Goal: Task Accomplishment & Management: Manage account settings

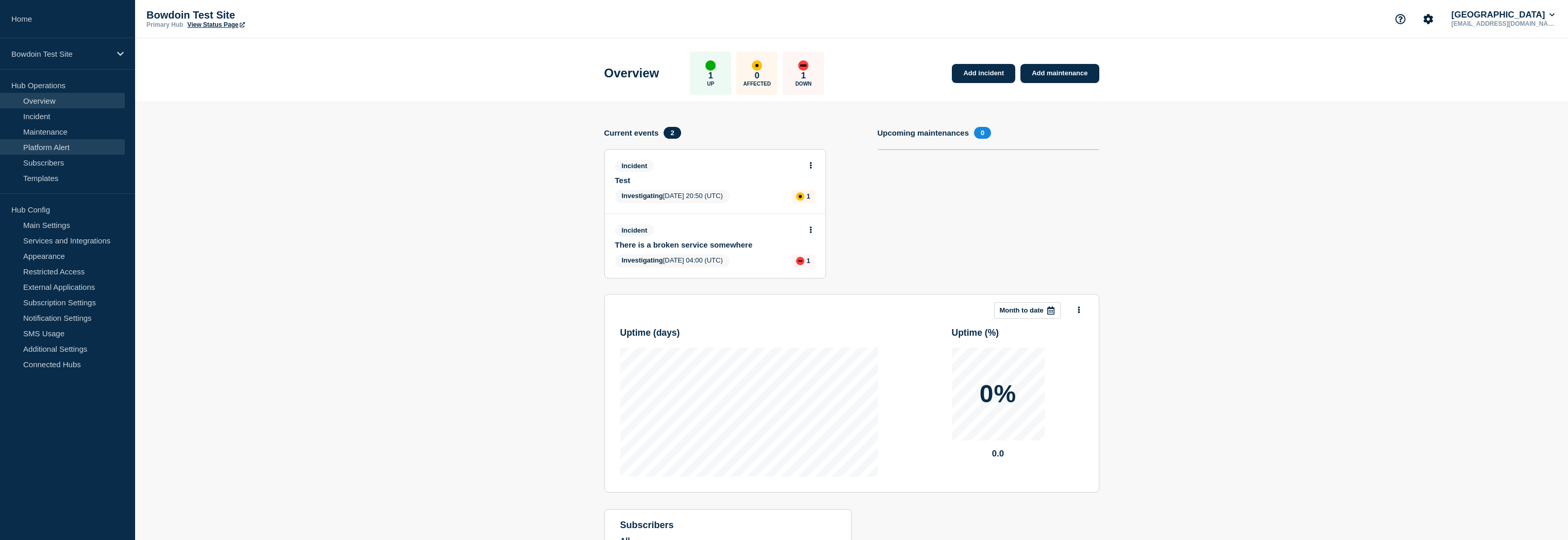
click at [52, 154] on link "Platform Alert" at bounding box center [62, 147] width 125 height 16
click at [51, 165] on link "Subscribers" at bounding box center [62, 162] width 125 height 16
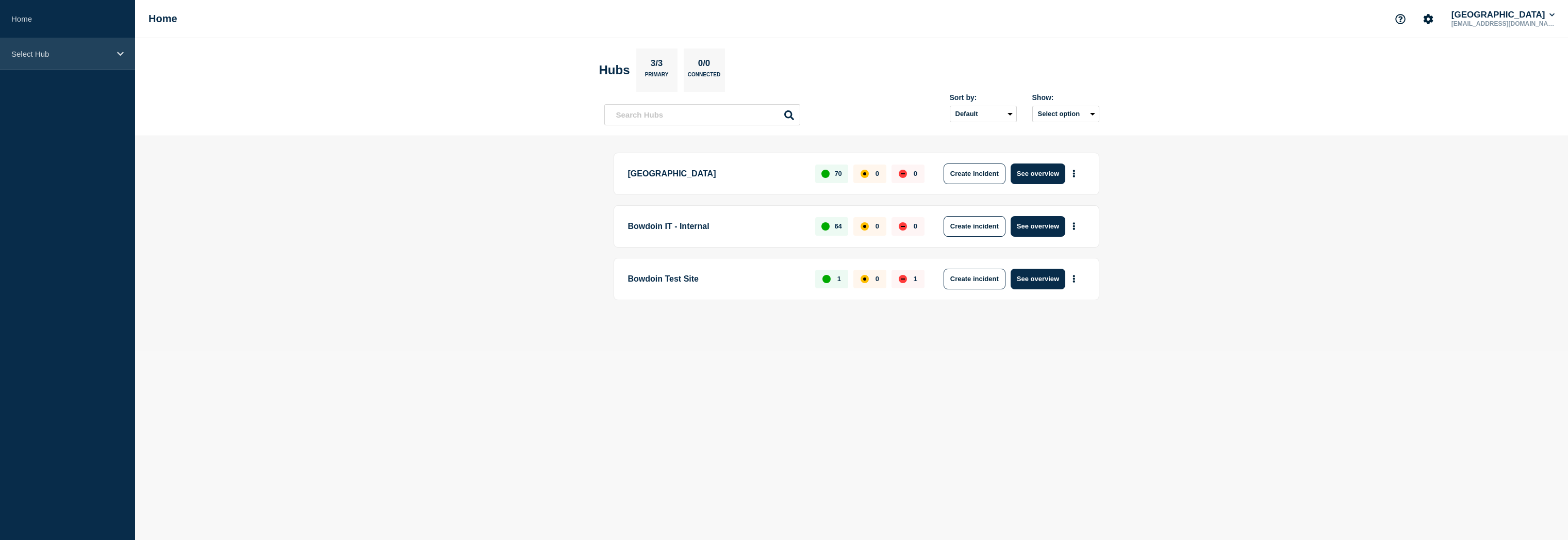
click at [122, 55] on icon at bounding box center [120, 54] width 7 height 7
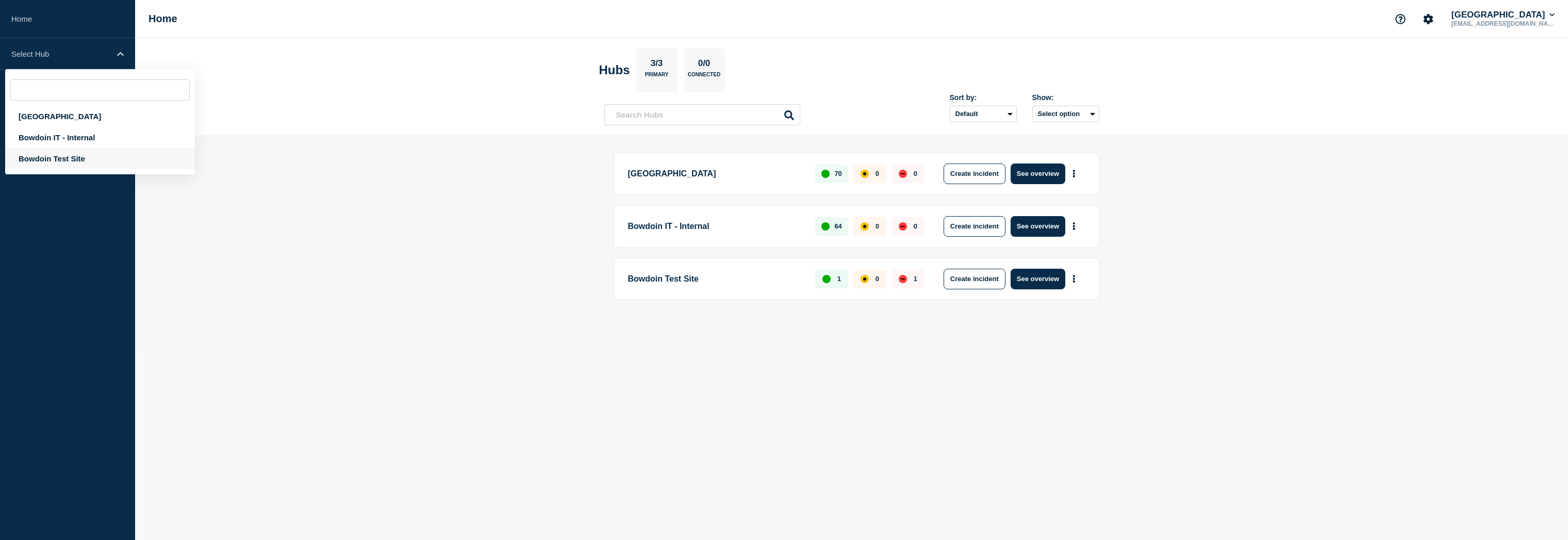
drag, startPoint x: 64, startPoint y: 160, endPoint x: 57, endPoint y: 157, distance: 7.6
click at [63, 160] on div "Bowdoin Test Site" at bounding box center [100, 158] width 190 height 21
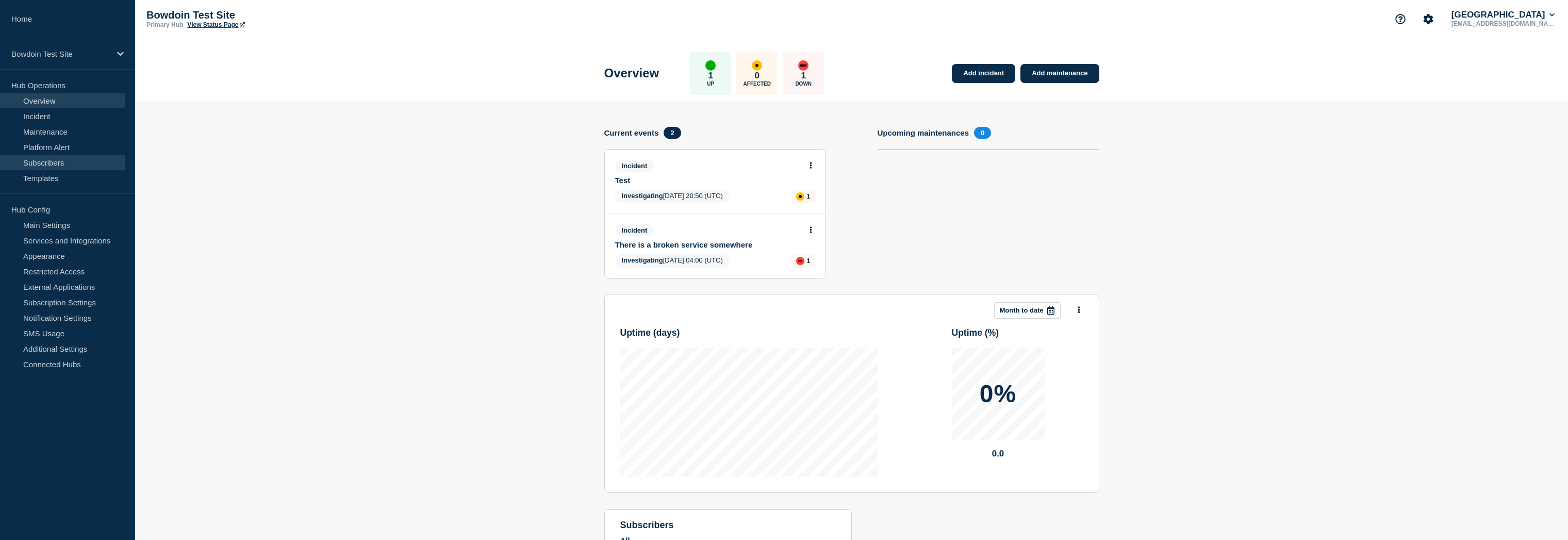
click at [52, 164] on link "Subscribers" at bounding box center [62, 162] width 125 height 16
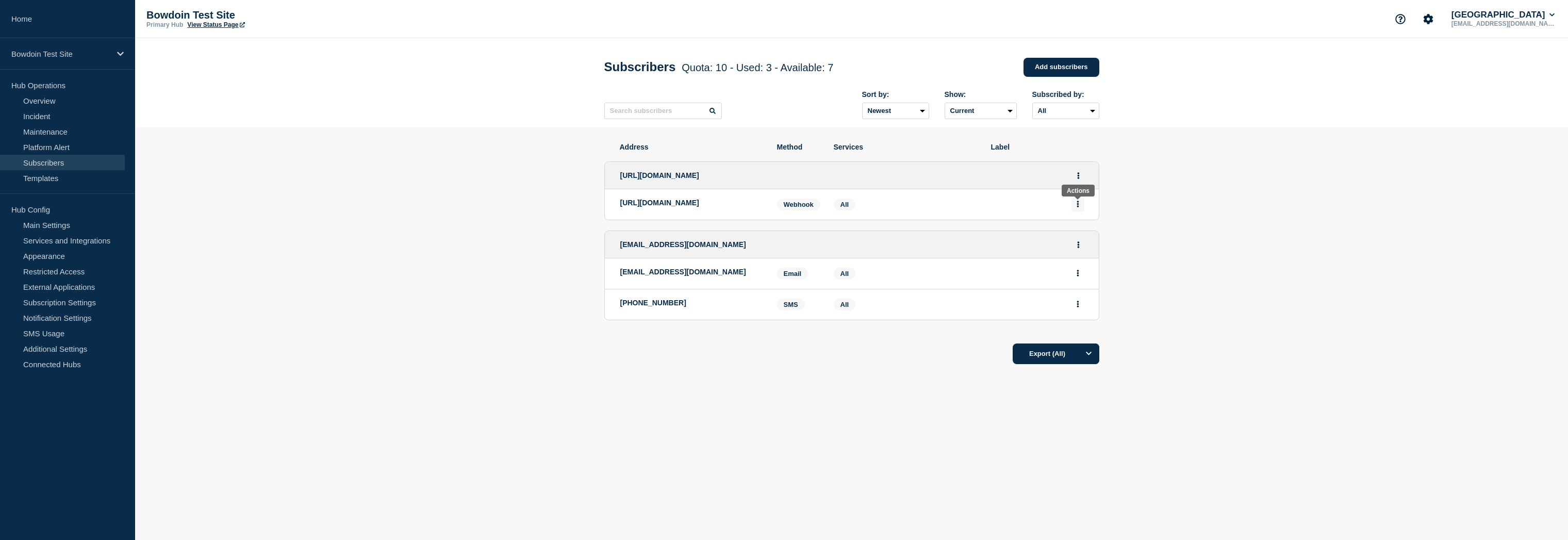
click at [1078, 207] on icon "Actions" at bounding box center [1078, 204] width 2 height 7
click at [1074, 239] on button "Delete" at bounding box center [1078, 235] width 19 height 7
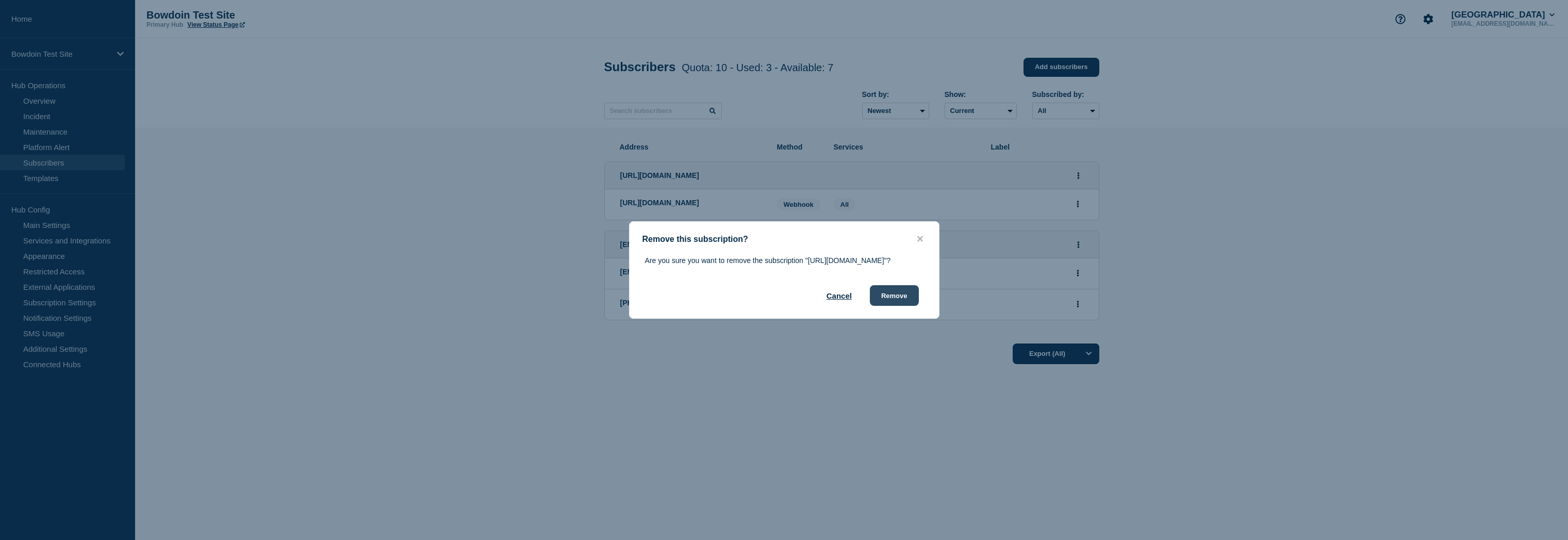
click at [889, 304] on button "Remove" at bounding box center [895, 295] width 49 height 21
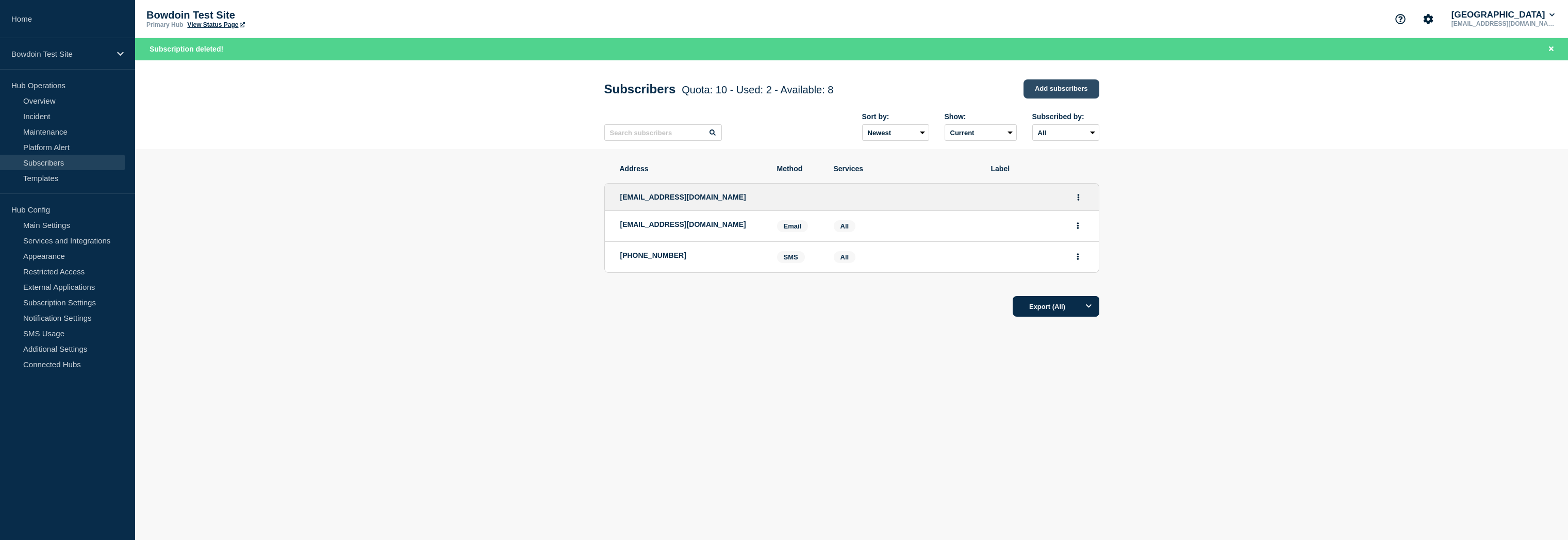
click at [1047, 92] on link "Add subscribers" at bounding box center [1062, 89] width 76 height 19
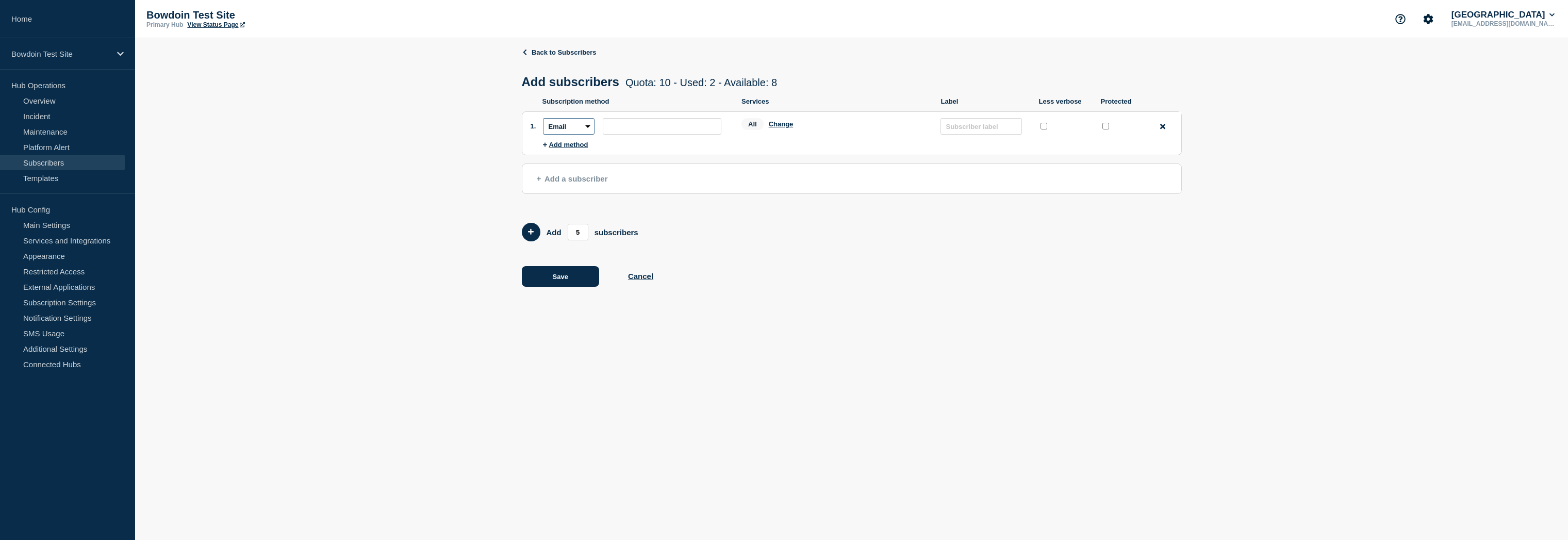
select select "webhook"
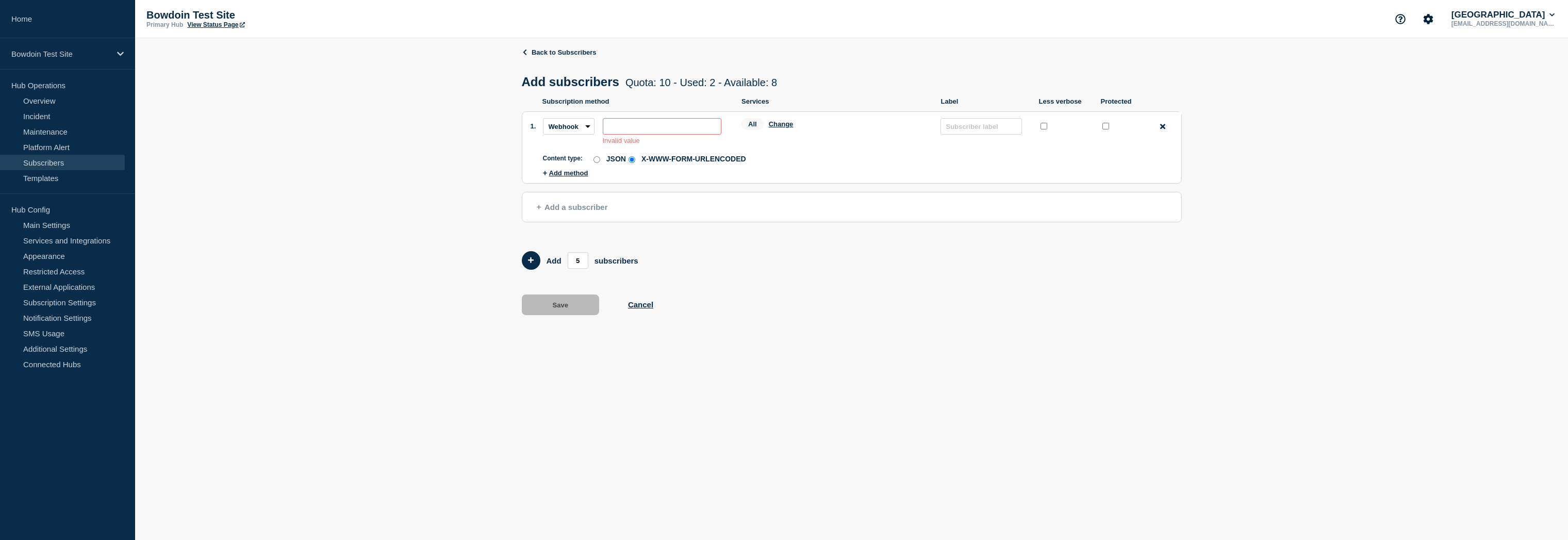
click at [594, 163] on input "JSON" at bounding box center [596, 159] width 7 height 7
radio input "true"
radio input "false"
click at [637, 134] on input "subscription-address" at bounding box center [662, 126] width 119 height 16
paste input "https://us1.teamdynamix.com/tdapp/app/flow/api/v1/start/bowdoin/knowledge-sourc…"
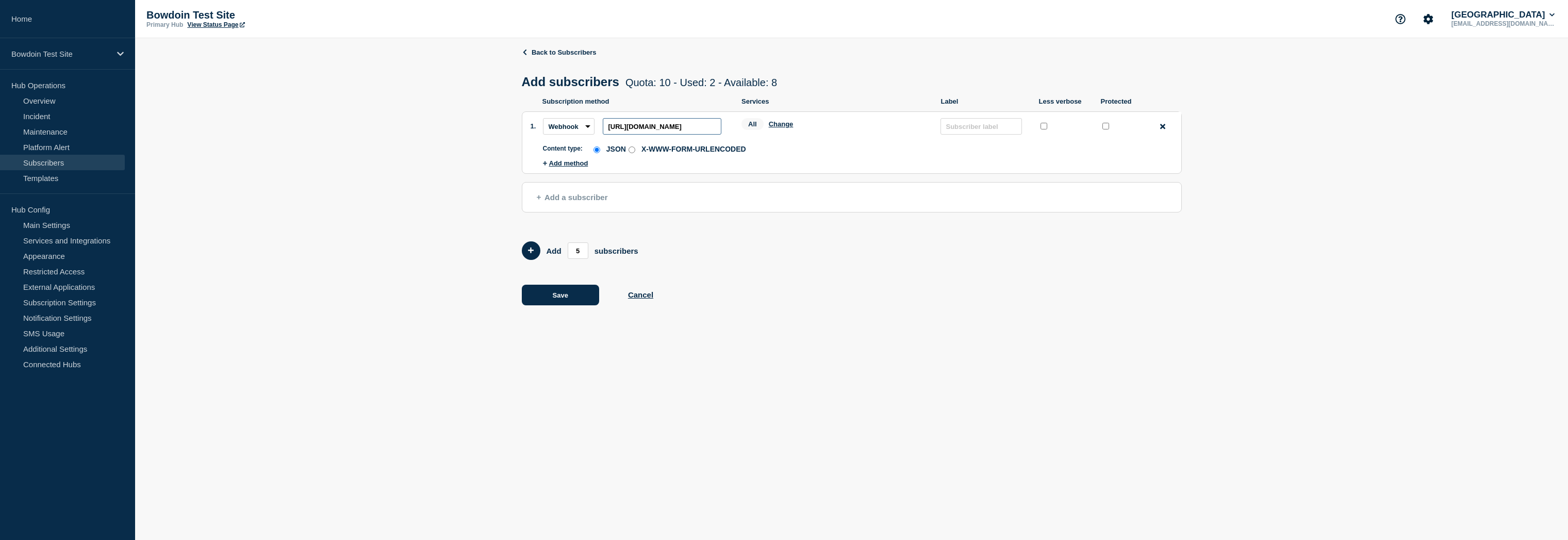
type input "https://us1.teamdynamix.com/tdapp/app/flow/api/v1/start/bowdoin/knowledge-sourc…"
click at [975, 131] on input "text" at bounding box center [981, 126] width 81 height 16
type input "iPaaS StatusHubTest"
click at [1086, 278] on div "Back to Subscribers Add subscribers Quota: 10 - Used: 2 - Available: 8 Quota Us…" at bounding box center [852, 183] width 660 height 292
click at [550, 299] on button "Save" at bounding box center [560, 295] width 78 height 21
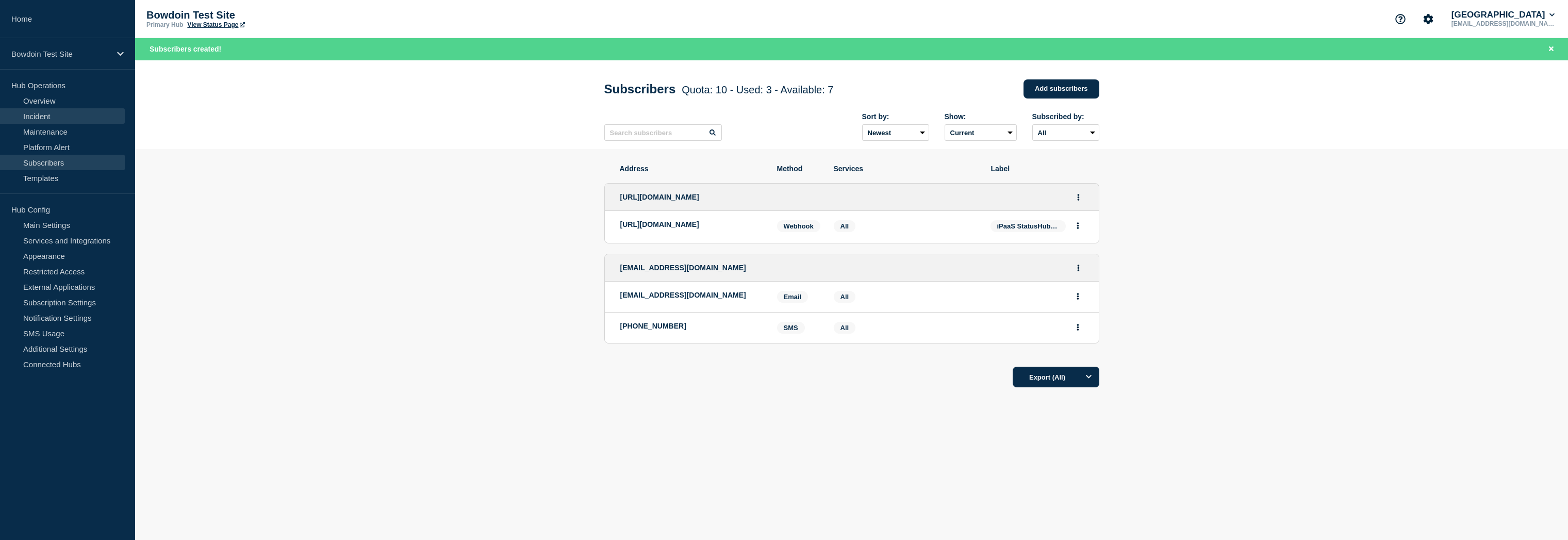
click at [71, 113] on link "Incident" at bounding box center [62, 116] width 125 height 16
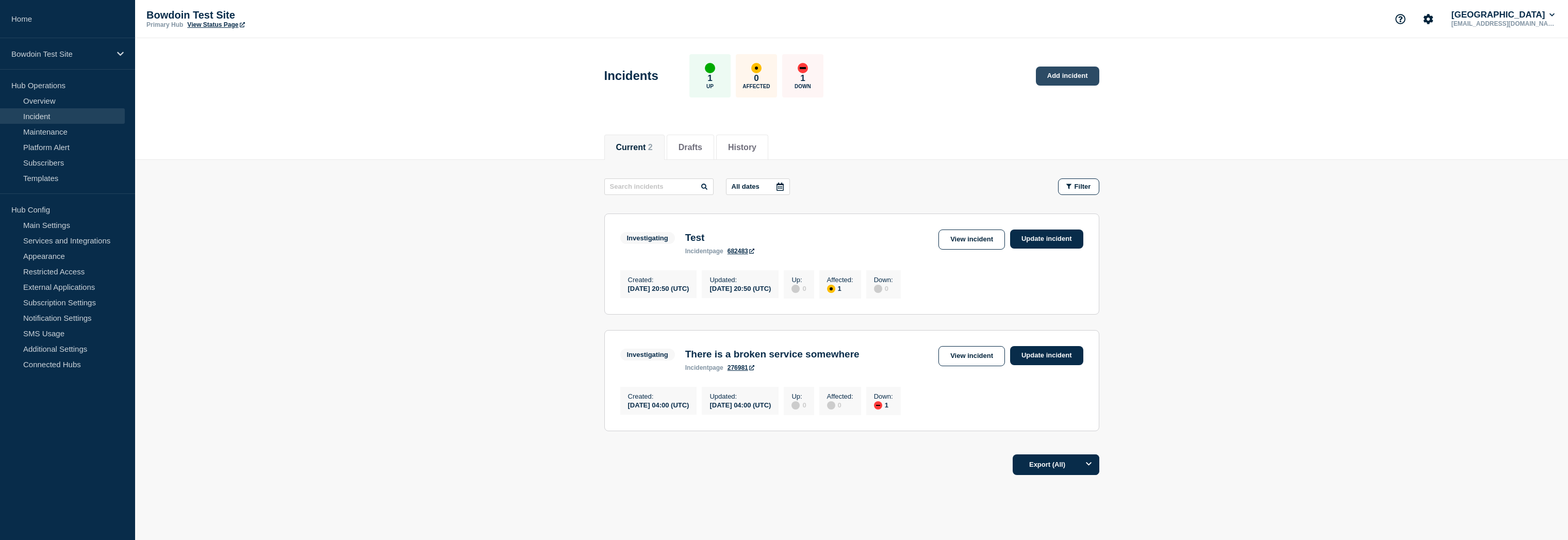
click at [1054, 79] on link "Add incident" at bounding box center [1067, 76] width 63 height 19
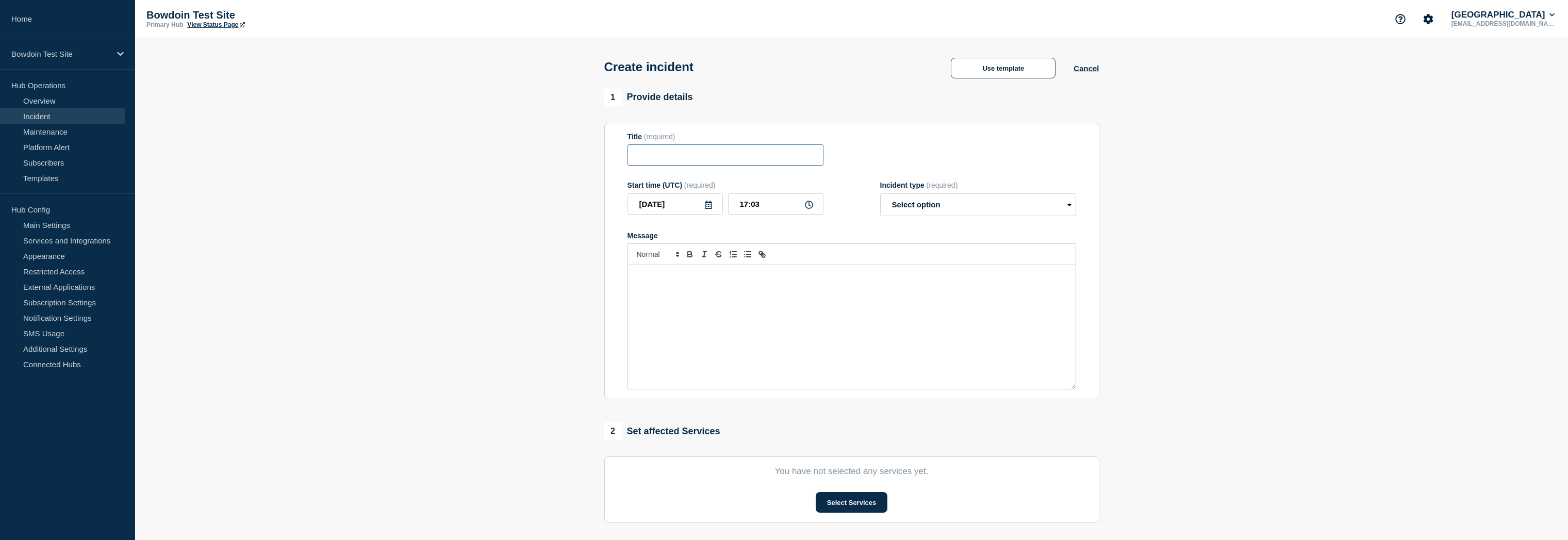
click at [719, 160] on input "Title" at bounding box center [725, 154] width 196 height 21
type input "There is an outage"
select select "investigating"
click at [682, 292] on div "Message" at bounding box center [852, 327] width 448 height 124
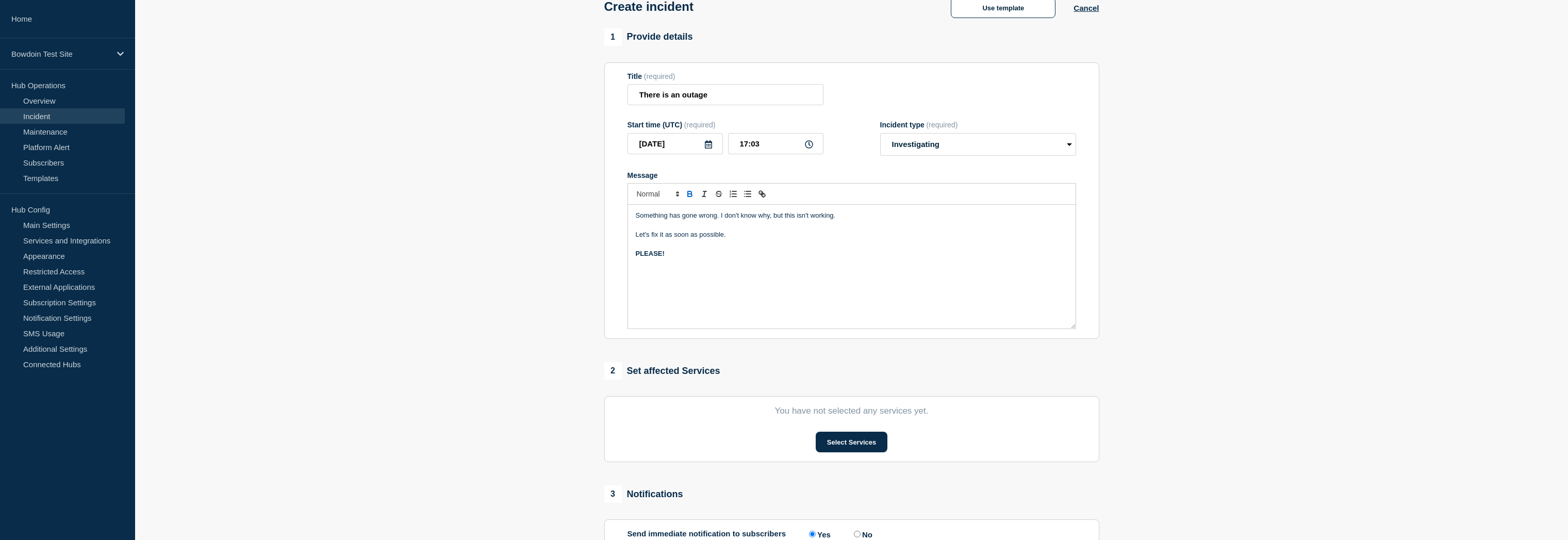
scroll to position [82, 0]
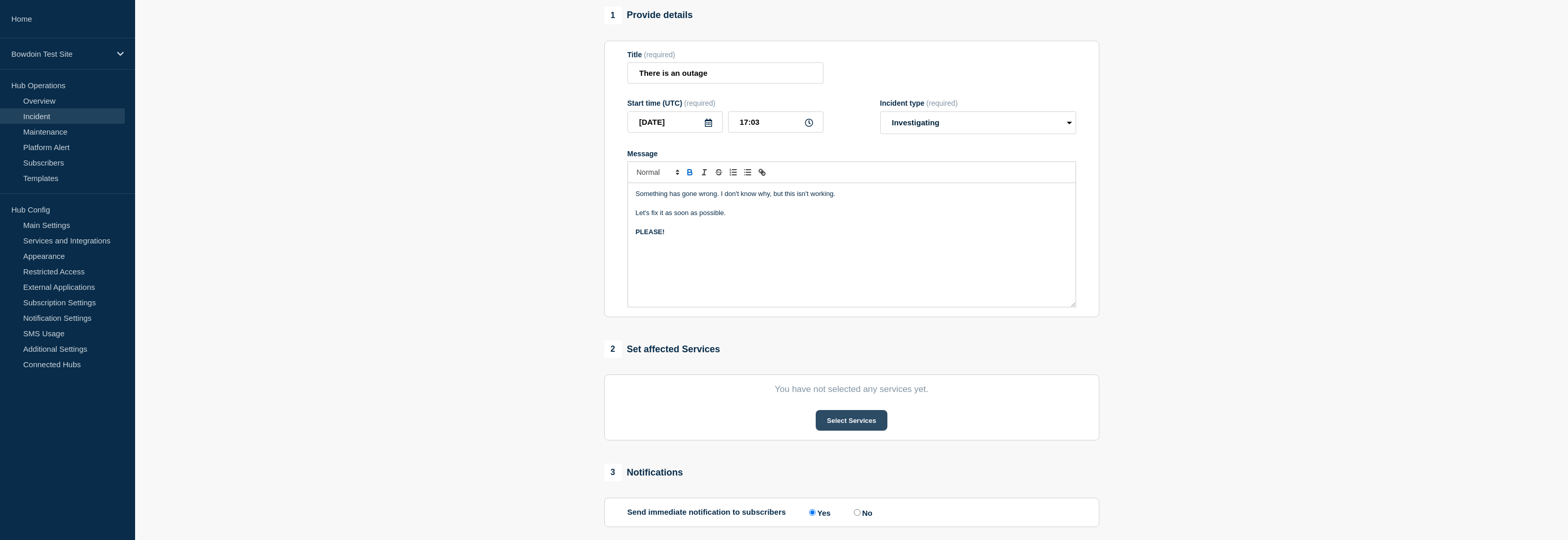
click at [852, 422] on button "Select Services" at bounding box center [852, 420] width 72 height 21
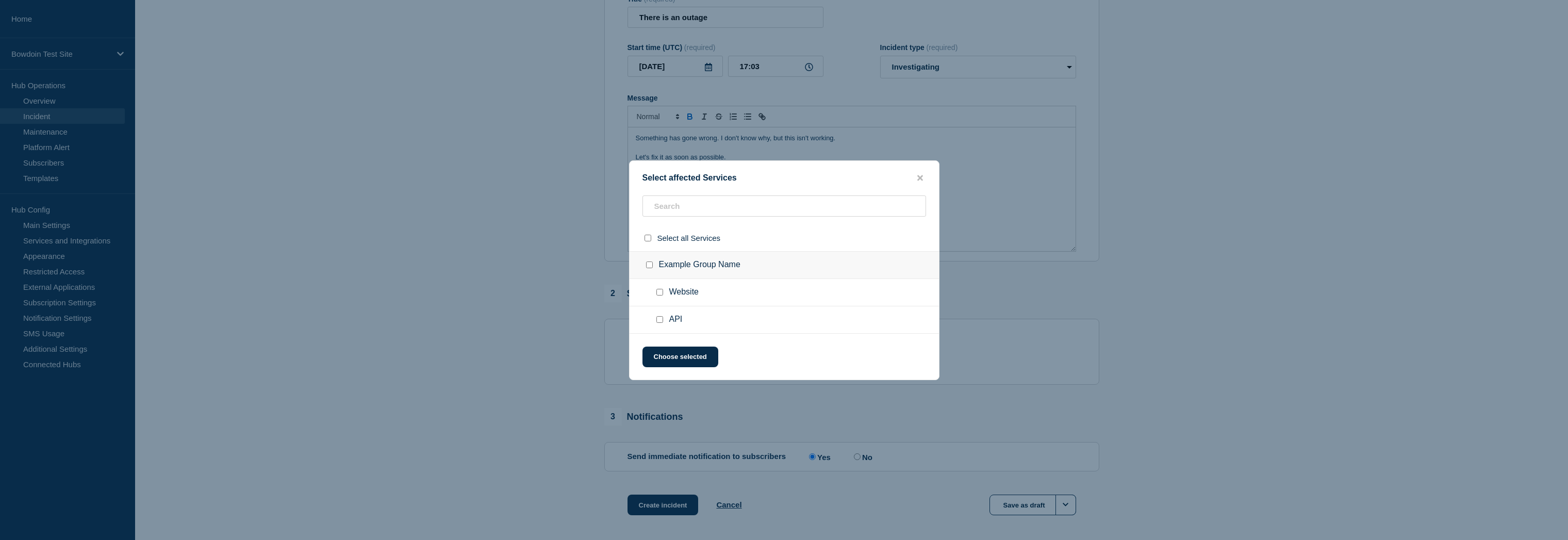
scroll to position [142, 0]
click at [660, 293] on input "Website checkbox" at bounding box center [660, 292] width 7 height 7
checkbox input "true"
click at [687, 357] on button "Choose selected" at bounding box center [681, 357] width 76 height 21
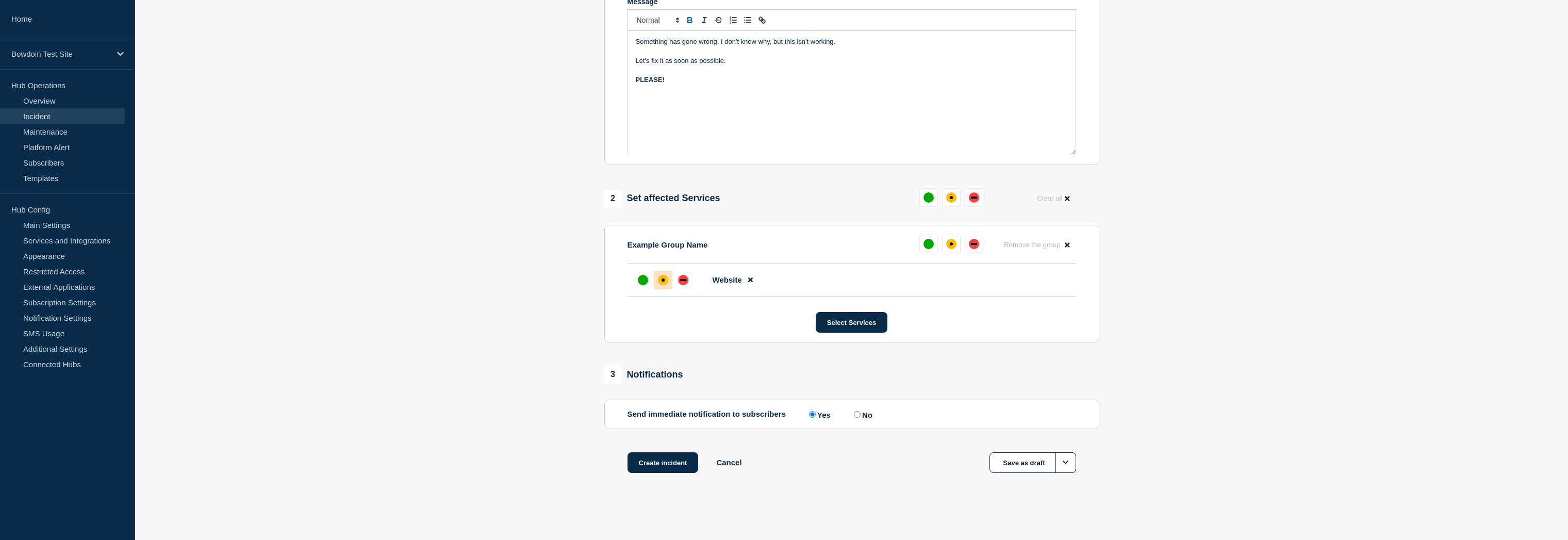
scroll to position [239, 0]
click at [680, 280] on div "down" at bounding box center [683, 280] width 6 height 2
click at [655, 462] on button "Create incident" at bounding box center [663, 462] width 71 height 21
